Goal: Information Seeking & Learning: Understand process/instructions

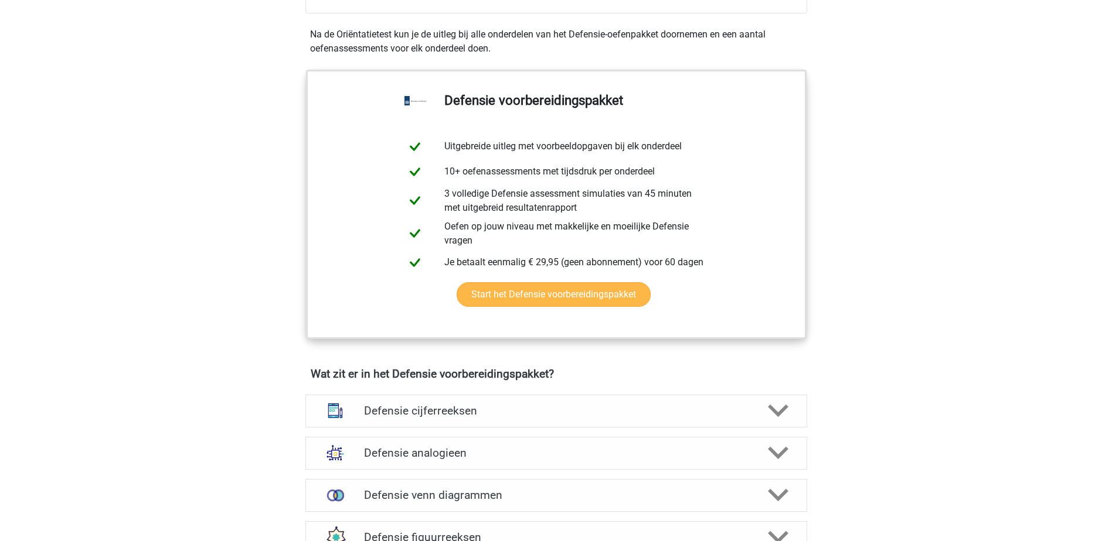
scroll to position [703, 0]
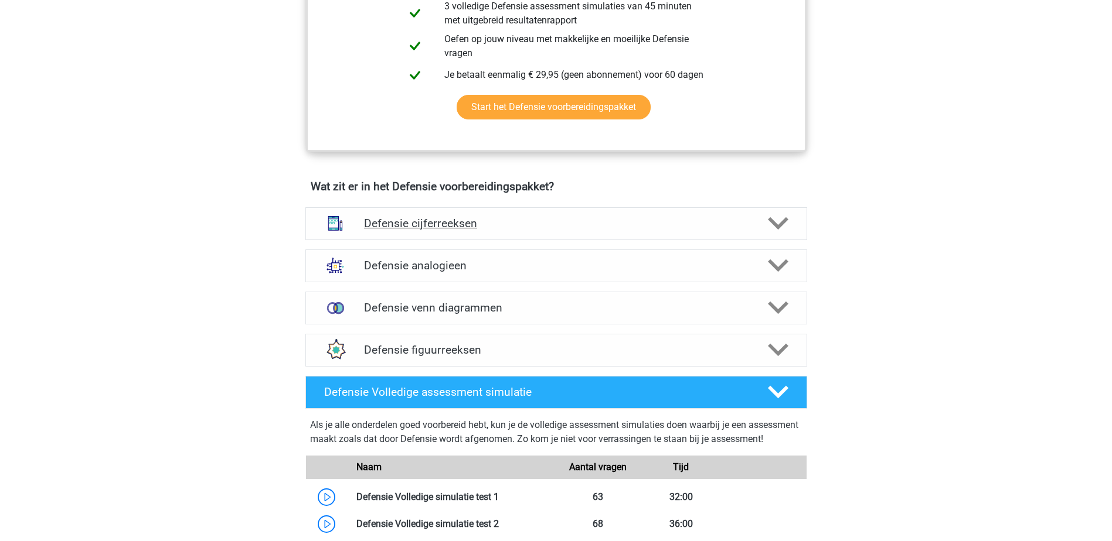
click at [566, 221] on h4 "Defensie cijferreeksen" at bounding box center [556, 223] width 384 height 13
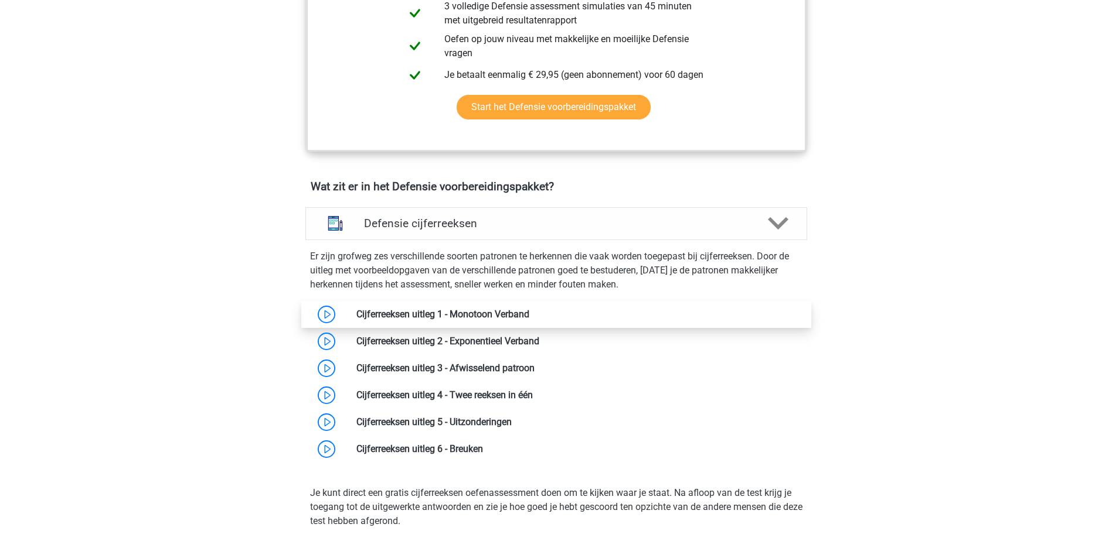
click at [529, 316] on link at bounding box center [529, 314] width 0 height 11
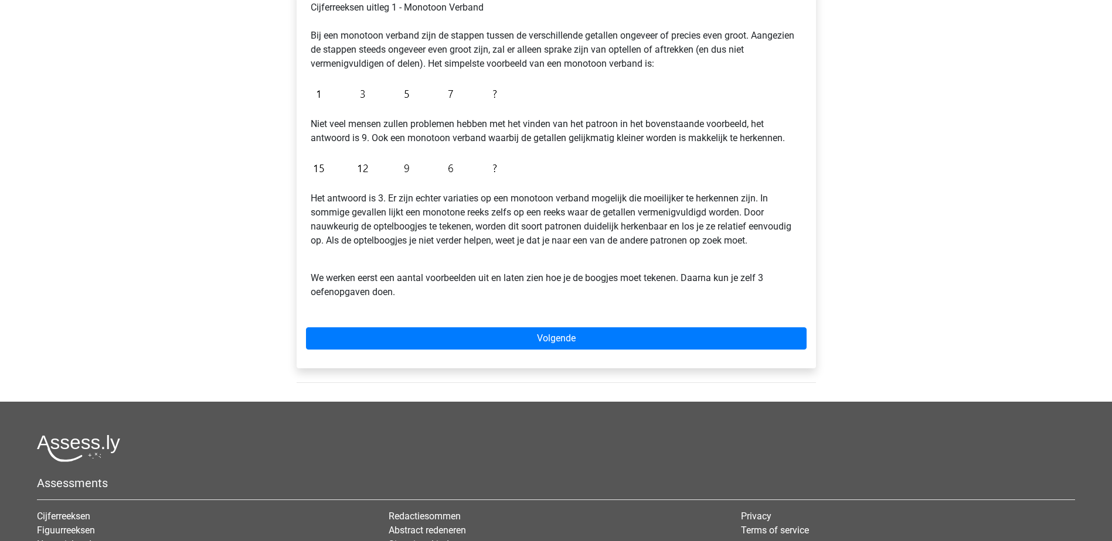
scroll to position [293, 0]
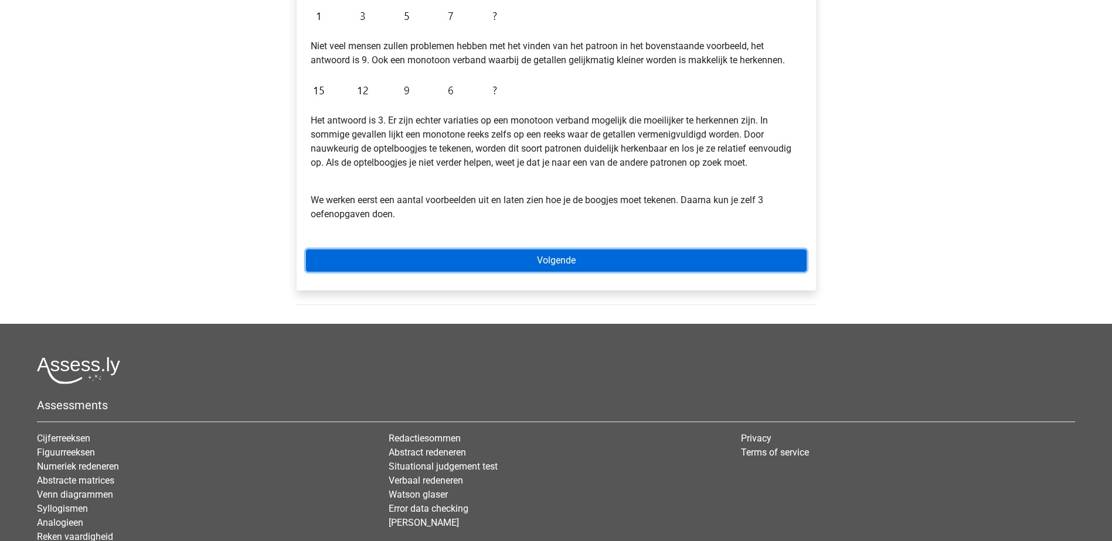
click at [536, 260] on link "Volgende" at bounding box center [556, 261] width 500 height 22
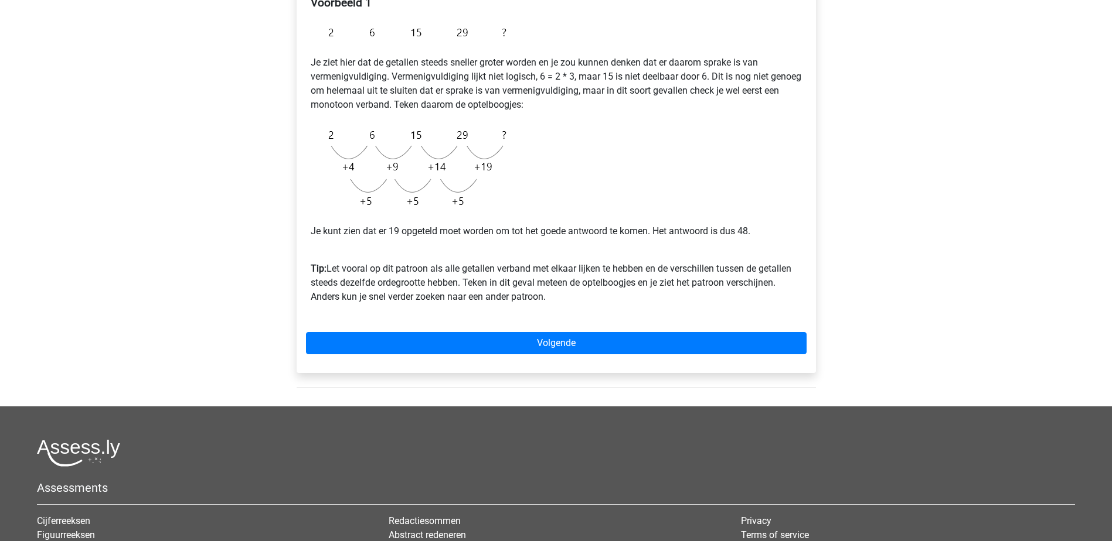
scroll to position [234, 0]
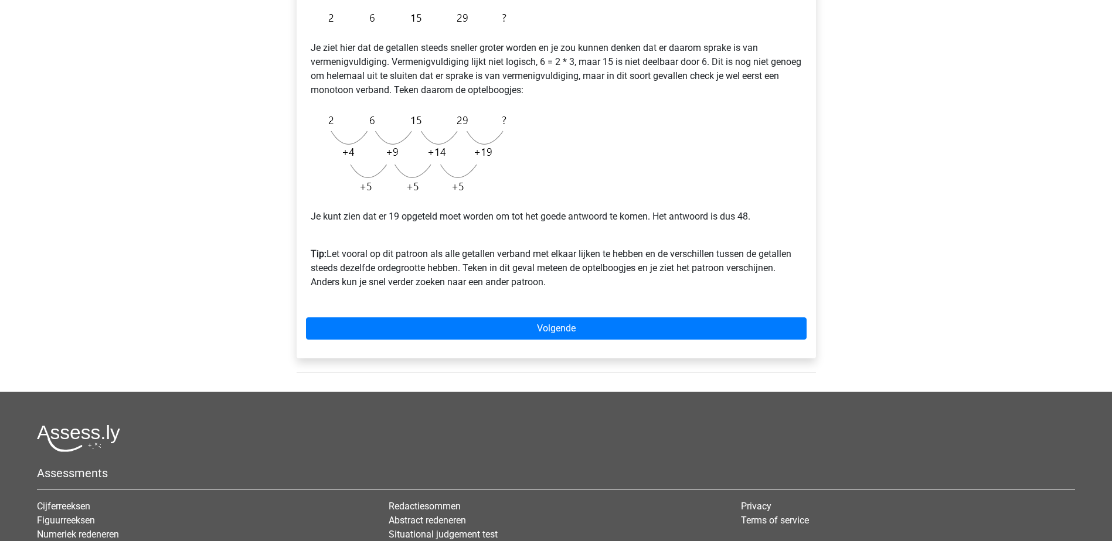
click at [534, 314] on div "Voorbeeld 1 Je ziet hier dat de getallen steeds sneller groter worden en je zou…" at bounding box center [556, 162] width 519 height 391
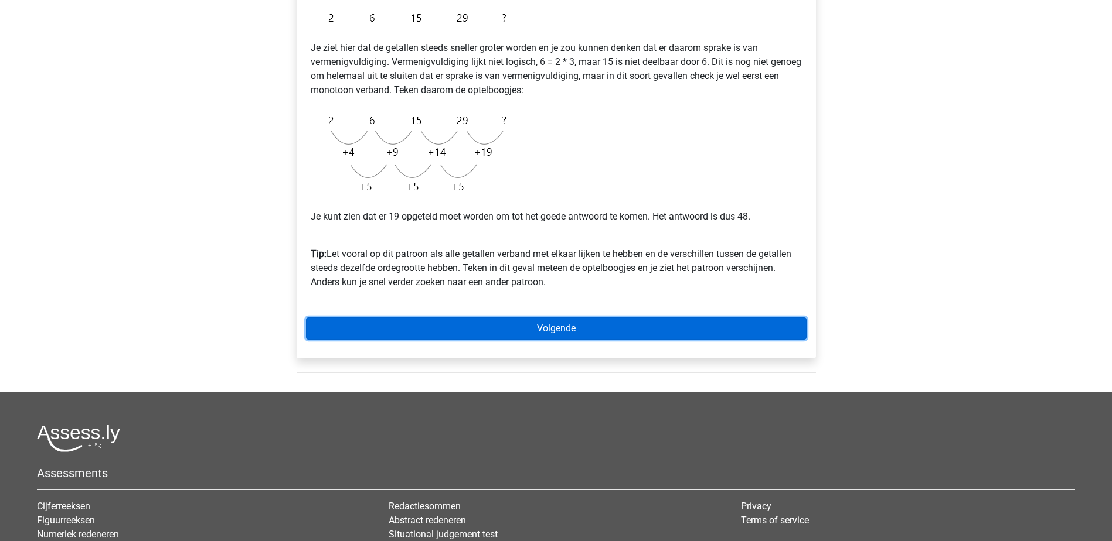
click at [540, 328] on link "Volgende" at bounding box center [556, 329] width 500 height 22
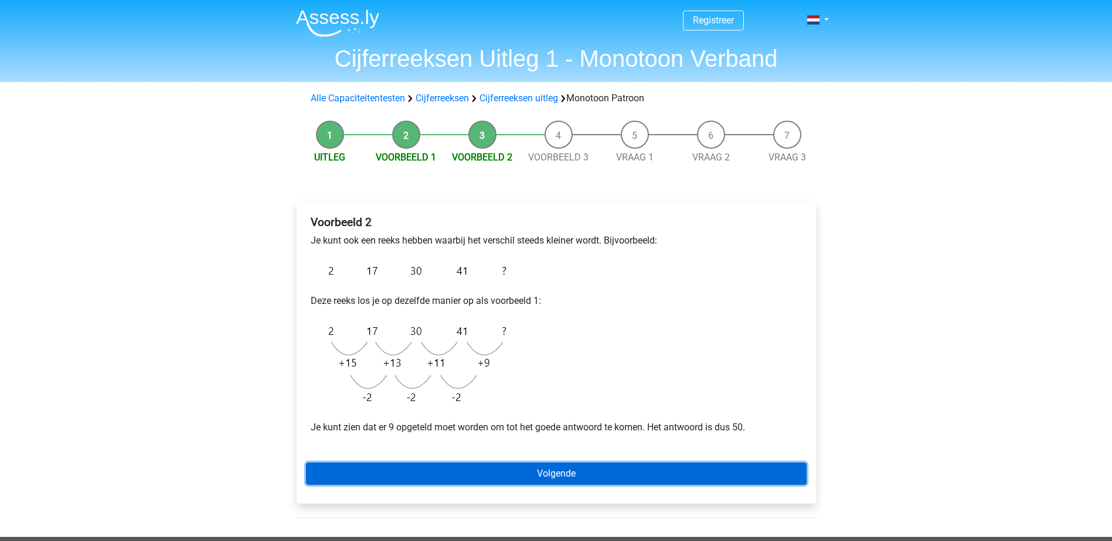
click at [575, 472] on link "Volgende" at bounding box center [556, 474] width 500 height 22
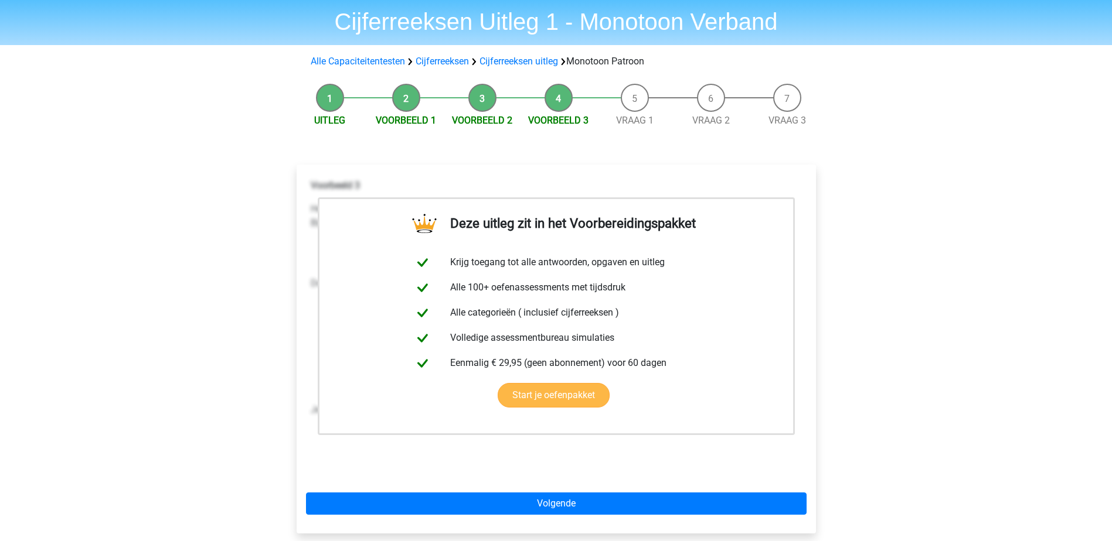
scroll to position [176, 0]
